Goal: Information Seeking & Learning: Learn about a topic

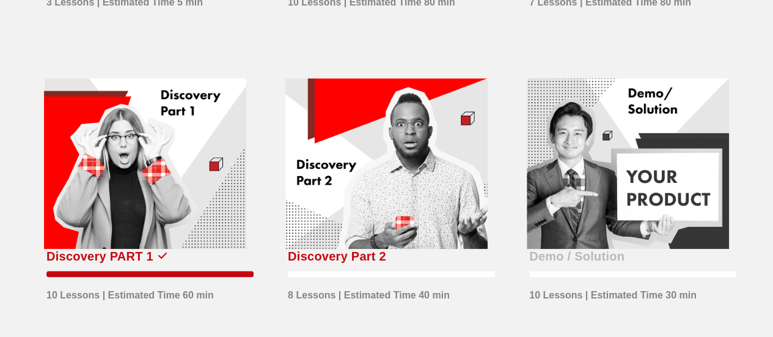
click at [388, 209] on div at bounding box center [386, 163] width 202 height 171
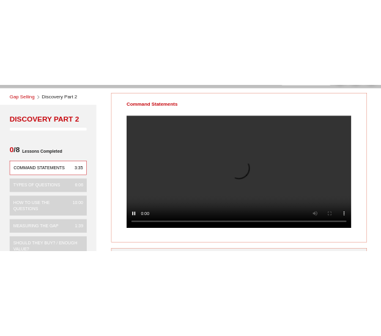
scroll to position [61, 0]
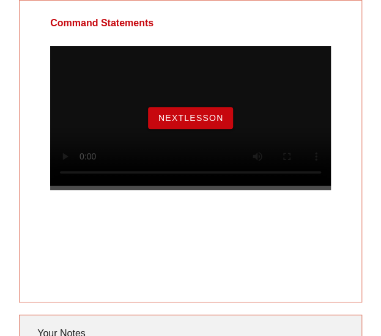
drag, startPoint x: 199, startPoint y: 121, endPoint x: 199, endPoint y: 114, distance: 6.7
click at [199, 121] on button "NextLesson" at bounding box center [191, 118] width 86 height 22
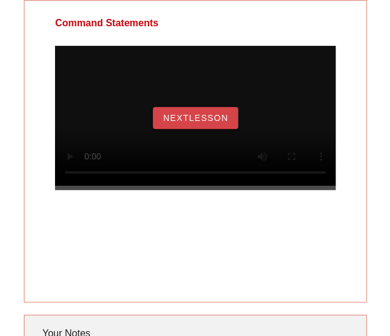
scroll to position [0, 0]
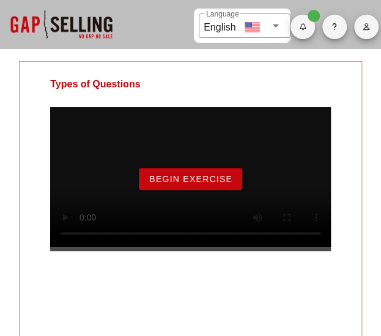
click at [203, 184] on span "Begin Exercise" at bounding box center [190, 179] width 84 height 10
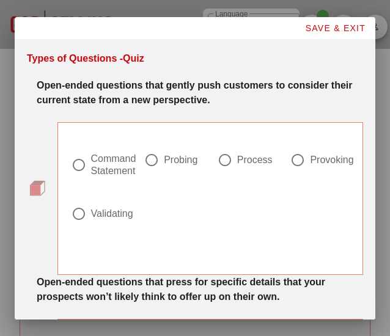
click at [145, 160] on div at bounding box center [151, 160] width 21 height 21
radio input "true"
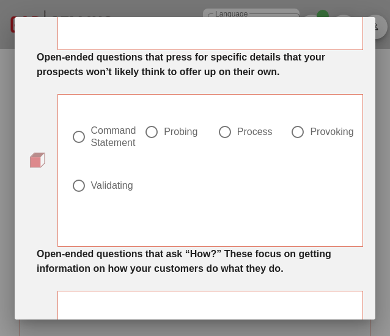
scroll to position [244, 0]
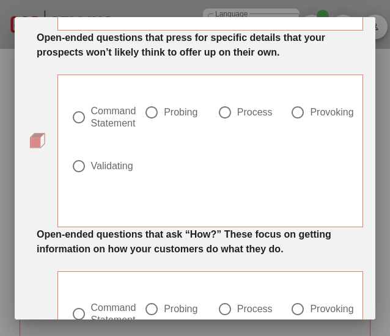
click at [288, 113] on div at bounding box center [297, 112] width 21 height 21
radio input "true"
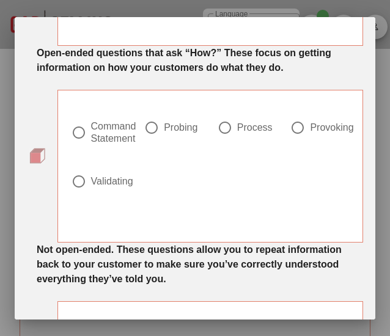
scroll to position [428, 0]
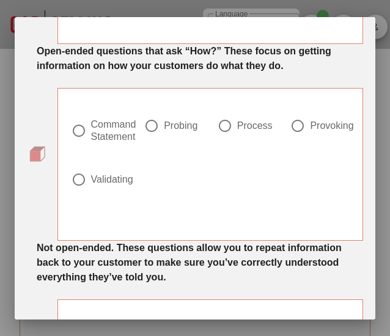
click at [219, 126] on div at bounding box center [224, 125] width 21 height 21
radio input "true"
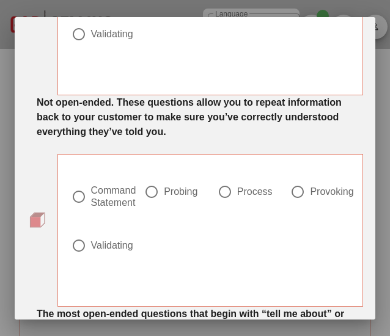
scroll to position [611, 0]
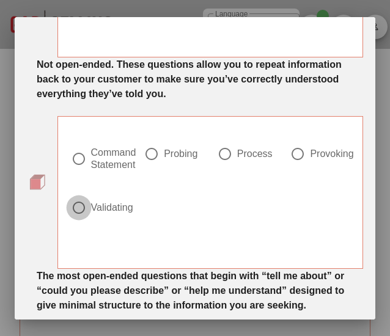
click at [80, 207] on div at bounding box center [78, 207] width 21 height 21
radio input "true"
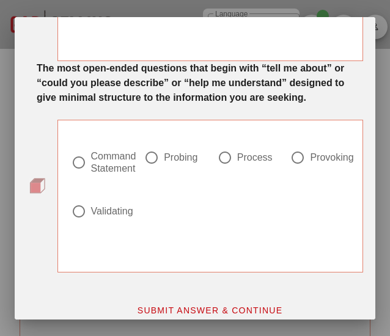
scroll to position [830, 0]
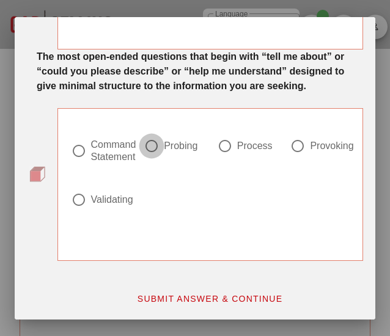
click at [152, 141] on div at bounding box center [151, 146] width 21 height 21
radio input "true"
click at [192, 294] on span "SUBMIT ANSWER & CONTINUE" at bounding box center [210, 299] width 146 height 10
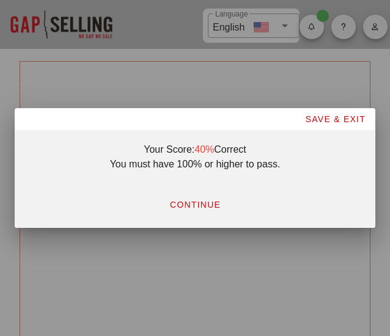
scroll to position [0, 0]
click at [192, 291] on div at bounding box center [195, 168] width 390 height 336
click at [186, 200] on span "CONTINUE" at bounding box center [194, 205] width 51 height 10
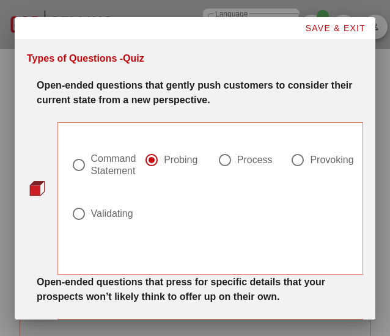
click at [81, 164] on div at bounding box center [78, 165] width 21 height 21
radio input "true"
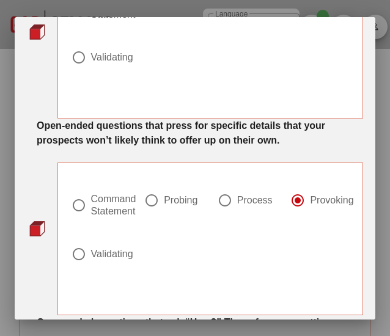
scroll to position [183, 0]
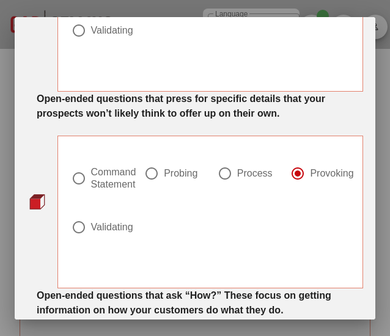
click at [153, 167] on div at bounding box center [151, 173] width 21 height 21
radio input "true"
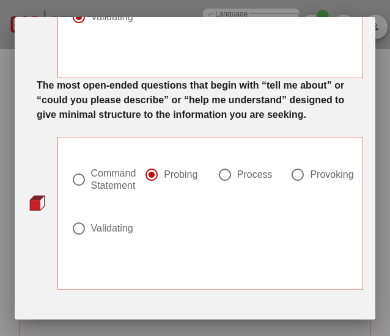
scroll to position [830, 0]
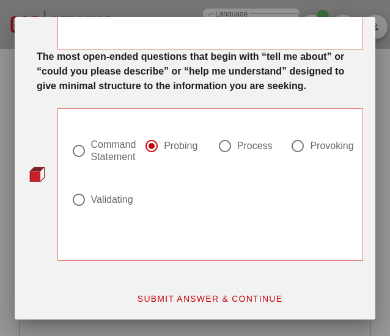
click at [294, 146] on div at bounding box center [297, 146] width 21 height 21
radio input "false"
radio input "true"
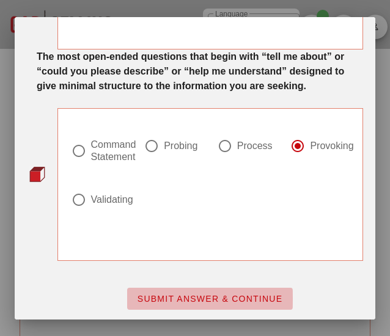
click at [216, 300] on span "SUBMIT ANSWER & CONTINUE" at bounding box center [210, 299] width 146 height 10
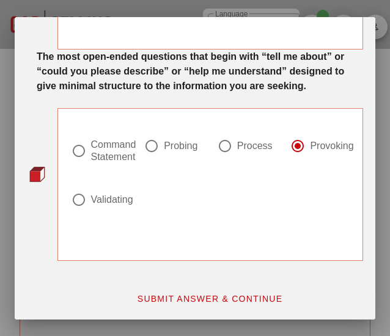
scroll to position [0, 0]
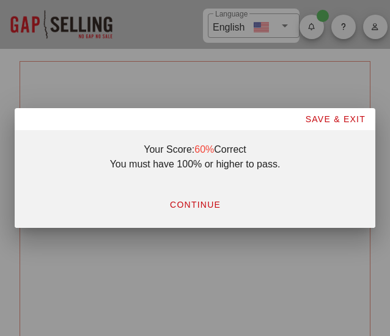
click at [206, 212] on button "CONTINUE" at bounding box center [194, 205] width 71 height 22
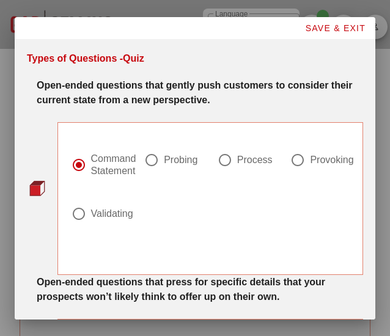
click at [287, 158] on div at bounding box center [297, 160] width 21 height 21
radio input "false"
radio input "true"
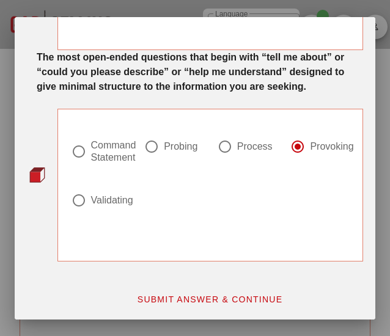
scroll to position [830, 0]
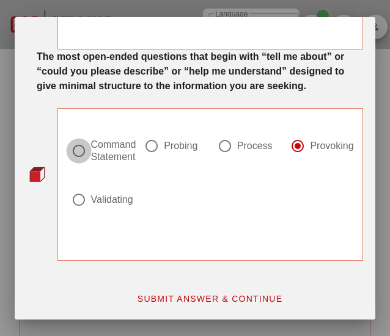
click at [81, 152] on div at bounding box center [78, 151] width 21 height 21
radio input "true"
click at [201, 289] on button "SUBMIT ANSWER & CONTINUE" at bounding box center [210, 299] width 166 height 22
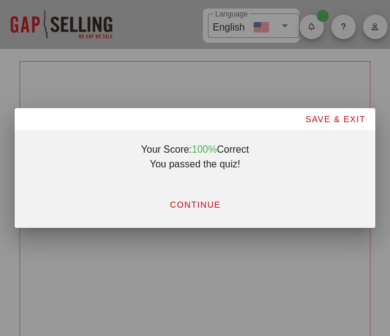
scroll to position [0, 0]
click at [176, 202] on span "CONTINUE" at bounding box center [194, 205] width 51 height 10
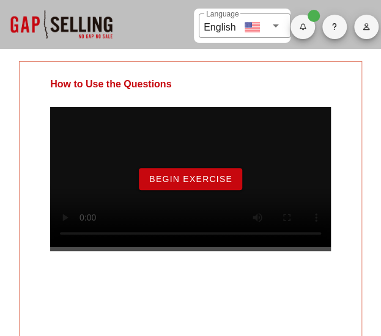
click at [233, 181] on button "Begin Exercise" at bounding box center [190, 179] width 103 height 22
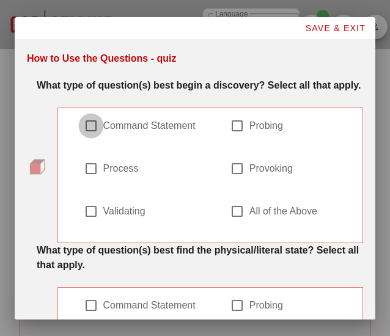
click at [86, 136] on div at bounding box center [91, 125] width 21 height 21
checkbox input "true"
click at [230, 136] on div at bounding box center [237, 125] width 21 height 21
checkbox input "true"
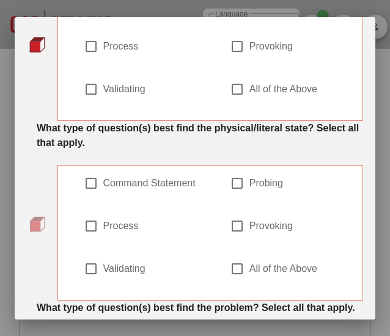
scroll to position [183, 0]
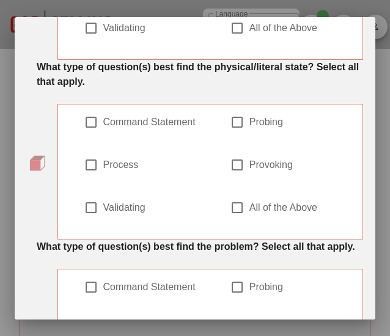
click at [229, 133] on div at bounding box center [237, 122] width 21 height 21
checkbox input "true"
click at [230, 175] on div at bounding box center [237, 165] width 21 height 21
checkbox input "true"
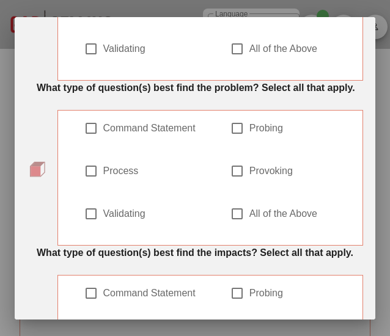
scroll to position [367, 0]
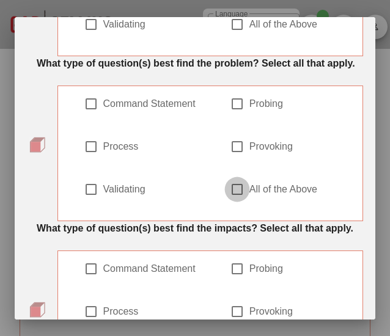
click at [228, 200] on div at bounding box center [237, 189] width 21 height 21
checkbox input "true"
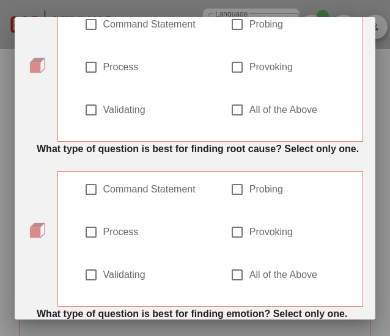
scroll to position [550, 0]
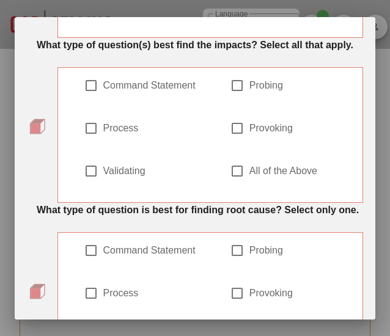
click at [229, 139] on div at bounding box center [237, 128] width 21 height 21
checkbox input "true"
click at [230, 96] on div at bounding box center [237, 85] width 21 height 21
checkbox input "true"
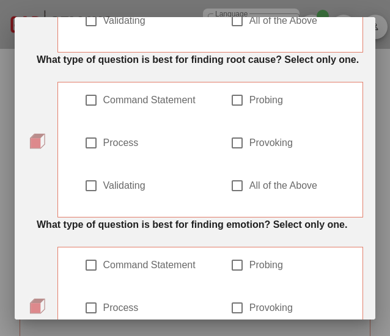
scroll to position [733, 0]
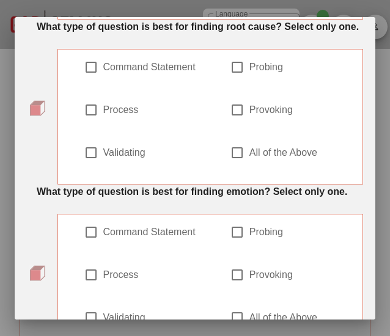
click at [91, 120] on div at bounding box center [91, 110] width 21 height 21
checkbox input "true"
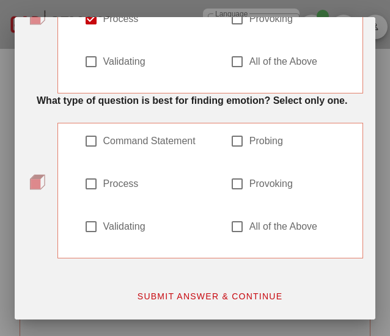
scroll to position [865, 0]
click at [88, 231] on div at bounding box center [91, 226] width 21 height 21
checkbox input "true"
click at [207, 298] on span "SUBMIT ANSWER & CONTINUE" at bounding box center [210, 296] width 146 height 10
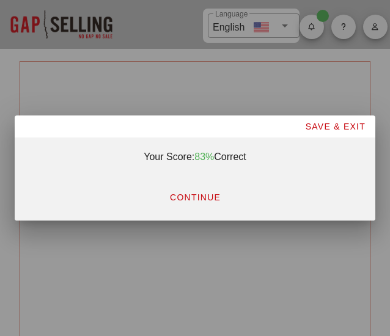
click at [208, 197] on span "CONTINUE" at bounding box center [194, 197] width 51 height 10
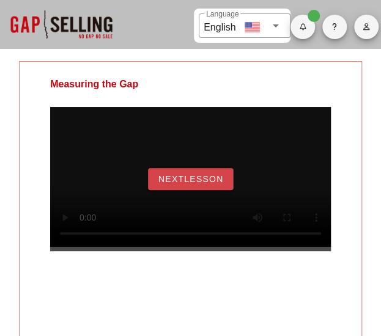
click at [214, 184] on span "NextLesson" at bounding box center [191, 179] width 66 height 10
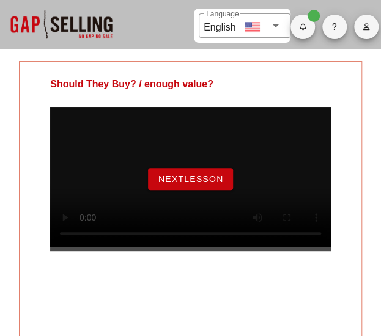
click at [209, 184] on span "NextLesson" at bounding box center [191, 179] width 66 height 10
click at [199, 184] on span "NextLesson" at bounding box center [191, 179] width 66 height 10
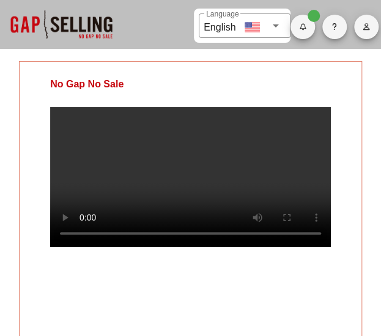
click at [311, 23] on span "button" at bounding box center [302, 26] width 24 height 7
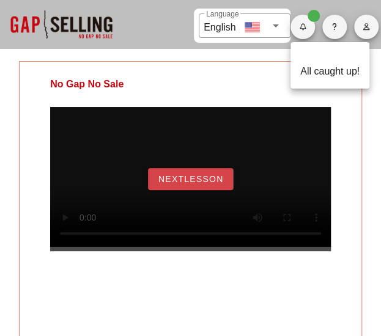
click at [183, 184] on span "NextLesson" at bounding box center [191, 179] width 66 height 10
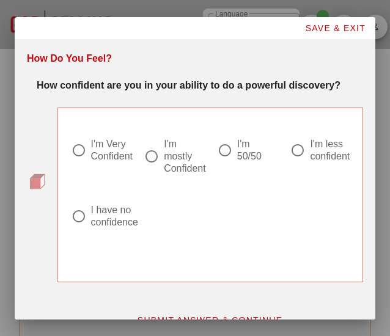
click at [153, 158] on div at bounding box center [151, 156] width 21 height 21
radio input "true"
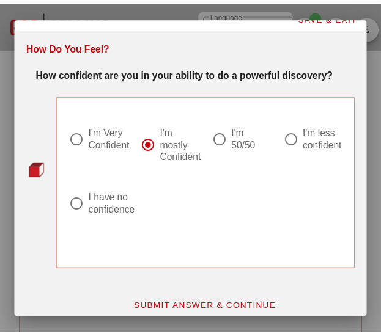
scroll to position [23, 0]
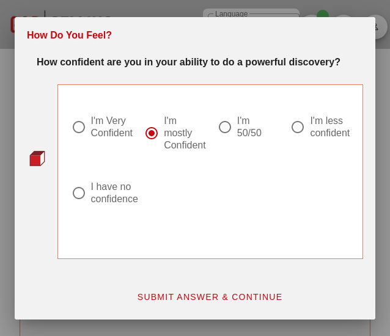
click at [220, 293] on span "SUBMIT ANSWER & CONTINUE" at bounding box center [210, 297] width 146 height 10
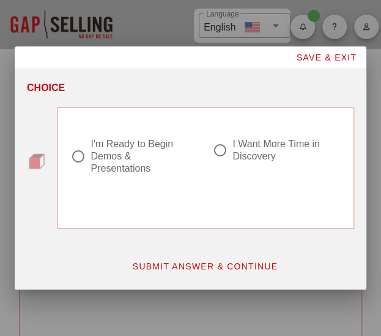
scroll to position [0, 0]
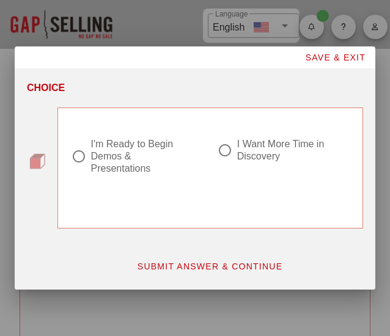
click at [87, 154] on div at bounding box center [78, 156] width 21 height 21
radio input "true"
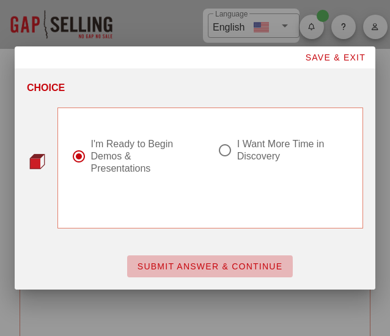
click at [207, 265] on span "SUBMIT ANSWER & CONTINUE" at bounding box center [210, 266] width 146 height 10
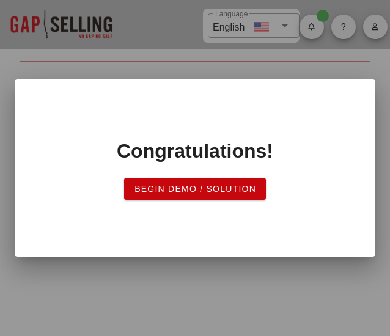
click at [206, 190] on span "Begin Demo / Solution" at bounding box center [195, 189] width 122 height 10
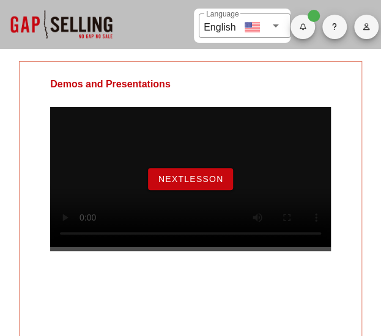
click at [203, 184] on span "NextLesson" at bounding box center [191, 179] width 66 height 10
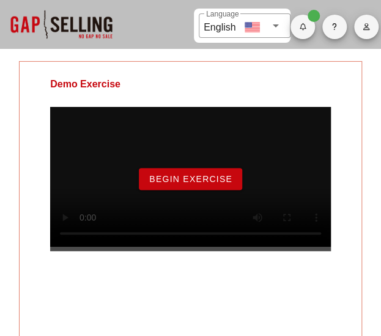
click at [199, 174] on div "Begin Exercise" at bounding box center [190, 179] width 280 height 144
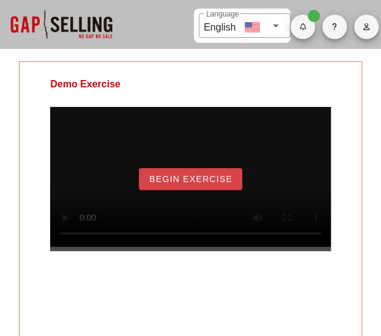
click at [193, 184] on span "Begin Exercise" at bounding box center [190, 179] width 84 height 10
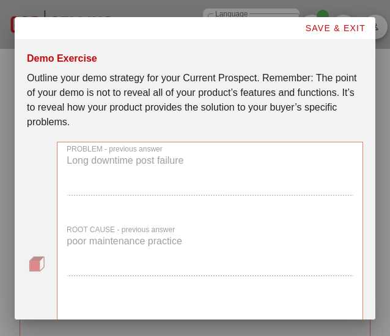
click at [243, 159] on div "PROBLEM - previous answer Long downtime post failure" at bounding box center [209, 175] width 301 height 81
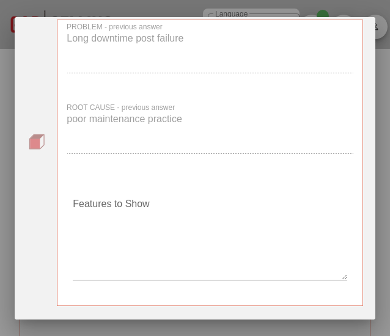
scroll to position [183, 0]
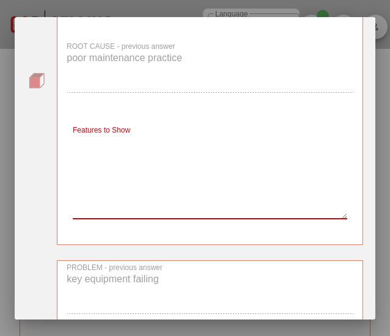
click at [211, 171] on textarea "Features to Show" at bounding box center [210, 176] width 274 height 86
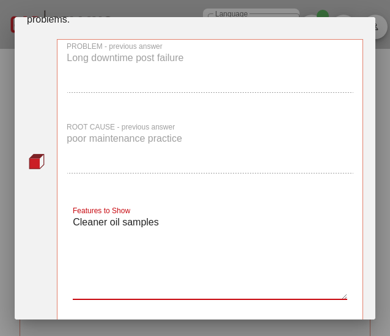
scroll to position [122, 0]
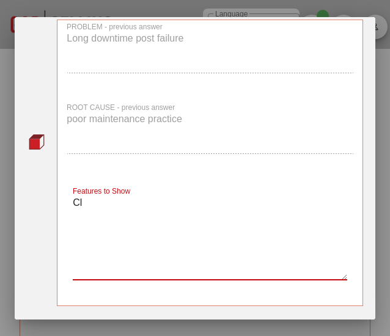
type textarea "C"
type textarea "1"
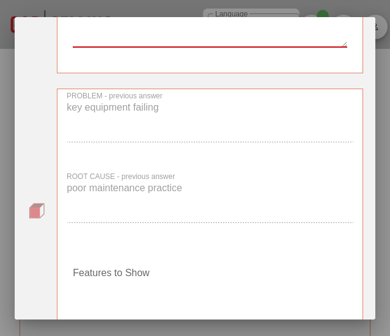
scroll to position [367, 0]
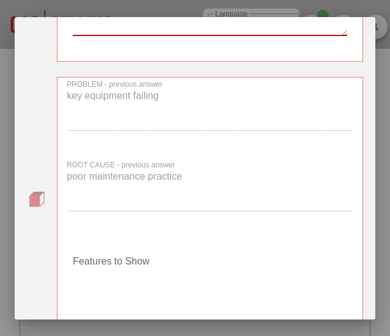
type textarea "Return of 100% of the fluid before recirculation"
click at [160, 263] on textarea "Features to Show" at bounding box center [210, 295] width 274 height 86
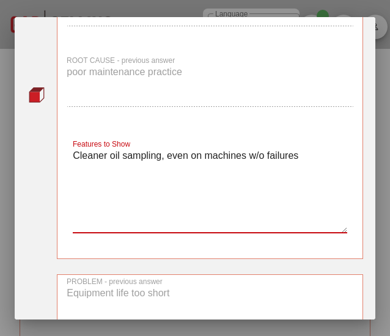
scroll to position [489, 0]
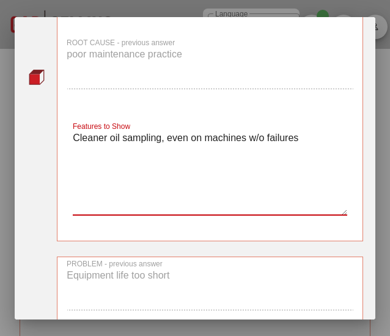
drag, startPoint x: 300, startPoint y: 137, endPoint x: 60, endPoint y: 169, distance: 241.6
click at [60, 169] on div "Features to Show Cleaner oil sampling, even on machines w/o failures" at bounding box center [209, 174] width 301 height 130
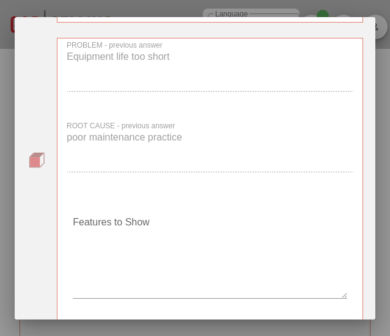
scroll to position [733, 0]
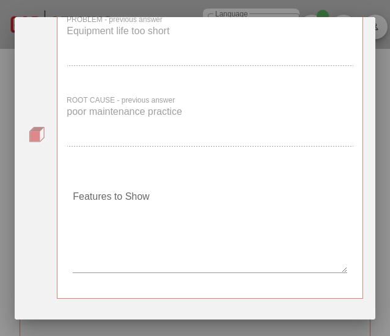
type textarea "Cleaner oil sampling, even on machines w/o failures"
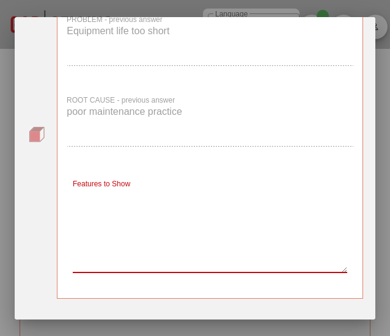
click at [122, 212] on textarea "Features to Show" at bounding box center [210, 230] width 274 height 86
paste textarea "Cleaner oil sampling, even on machines w/o failures"
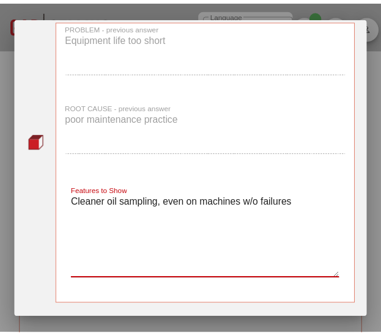
scroll to position [787, 0]
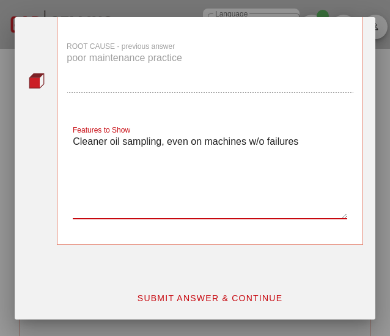
drag, startPoint x: 298, startPoint y: 143, endPoint x: 73, endPoint y: 156, distance: 225.2
click at [73, 156] on textarea "Cleaner oil sampling, even on machines w/o failures" at bounding box center [210, 176] width 274 height 86
type textarea "Extended oil life cycles & component life"
click at [200, 293] on span "SUBMIT ANSWER & CONTINUE" at bounding box center [210, 298] width 146 height 10
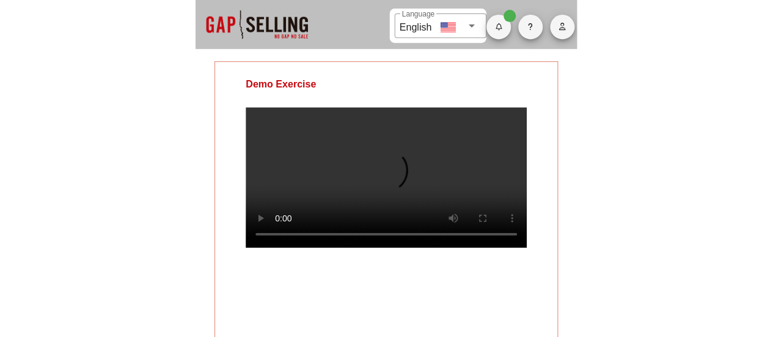
scroll to position [0, 0]
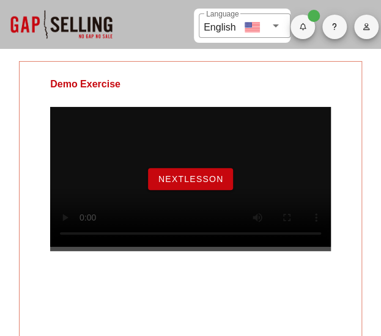
click at [219, 184] on span "NextLesson" at bounding box center [191, 179] width 66 height 10
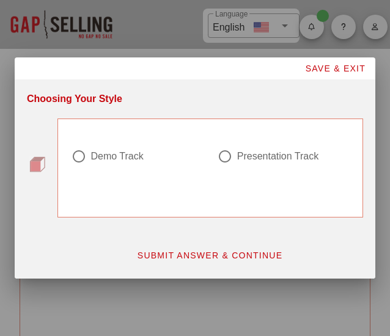
click at [228, 157] on div at bounding box center [224, 156] width 21 height 21
radio input "true"
click at [254, 253] on span "SUBMIT ANSWER & CONTINUE" at bounding box center [210, 255] width 146 height 10
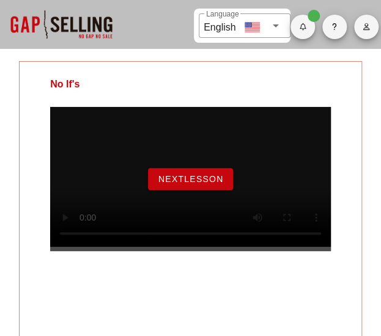
click at [195, 183] on span "NextLesson" at bounding box center [191, 179] width 66 height 10
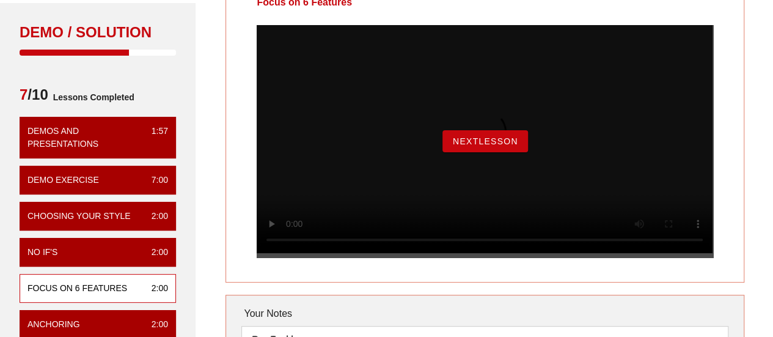
scroll to position [61, 0]
